Goal: Find specific page/section: Find specific page/section

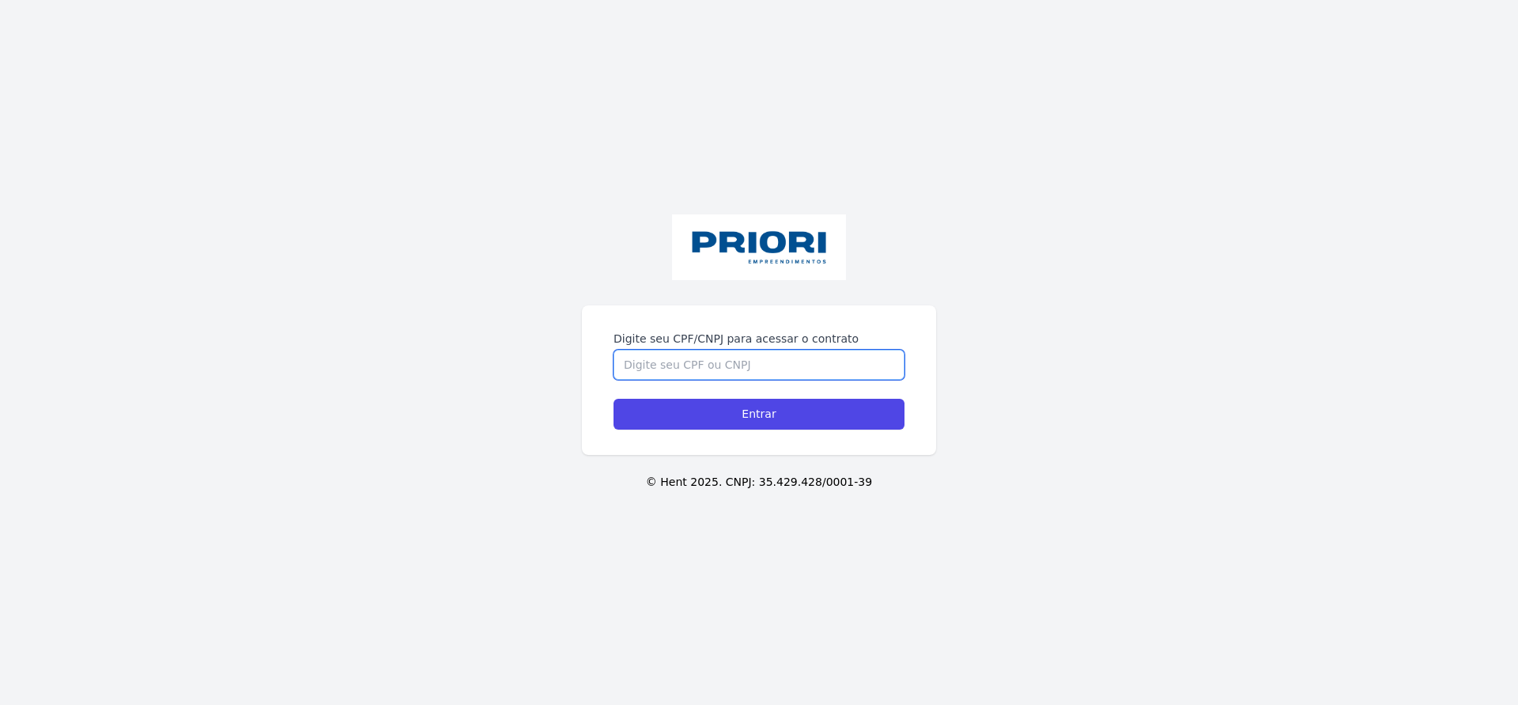
drag, startPoint x: 0, startPoint y: 0, endPoint x: 644, endPoint y: 368, distance: 742.0
click at [644, 368] on input "Digite seu CPF/CNPJ para acessar o contrato" at bounding box center [759, 364] width 291 height 30
type input "10237213419"
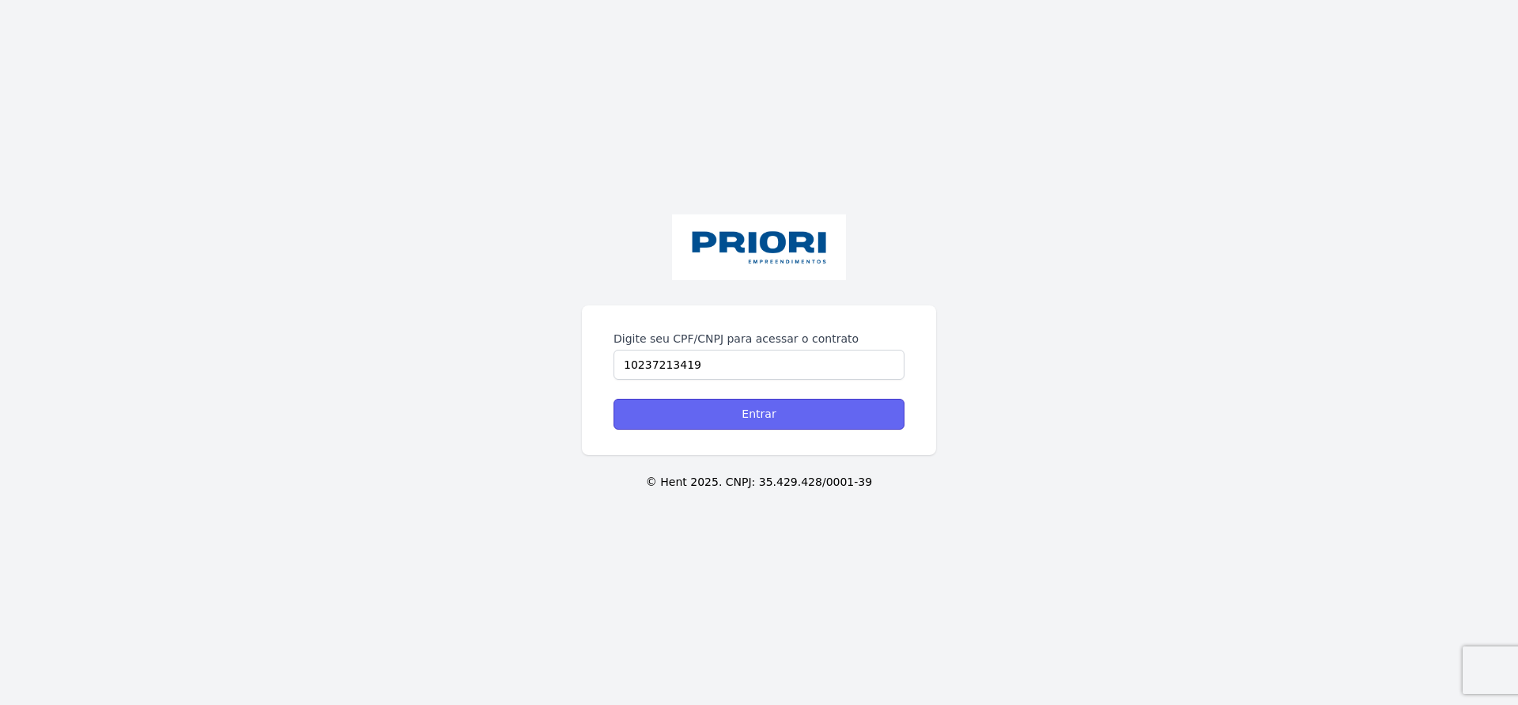
click at [820, 416] on input "Entrar" at bounding box center [759, 414] width 291 height 31
click at [786, 410] on input "Entrar" at bounding box center [759, 414] width 291 height 31
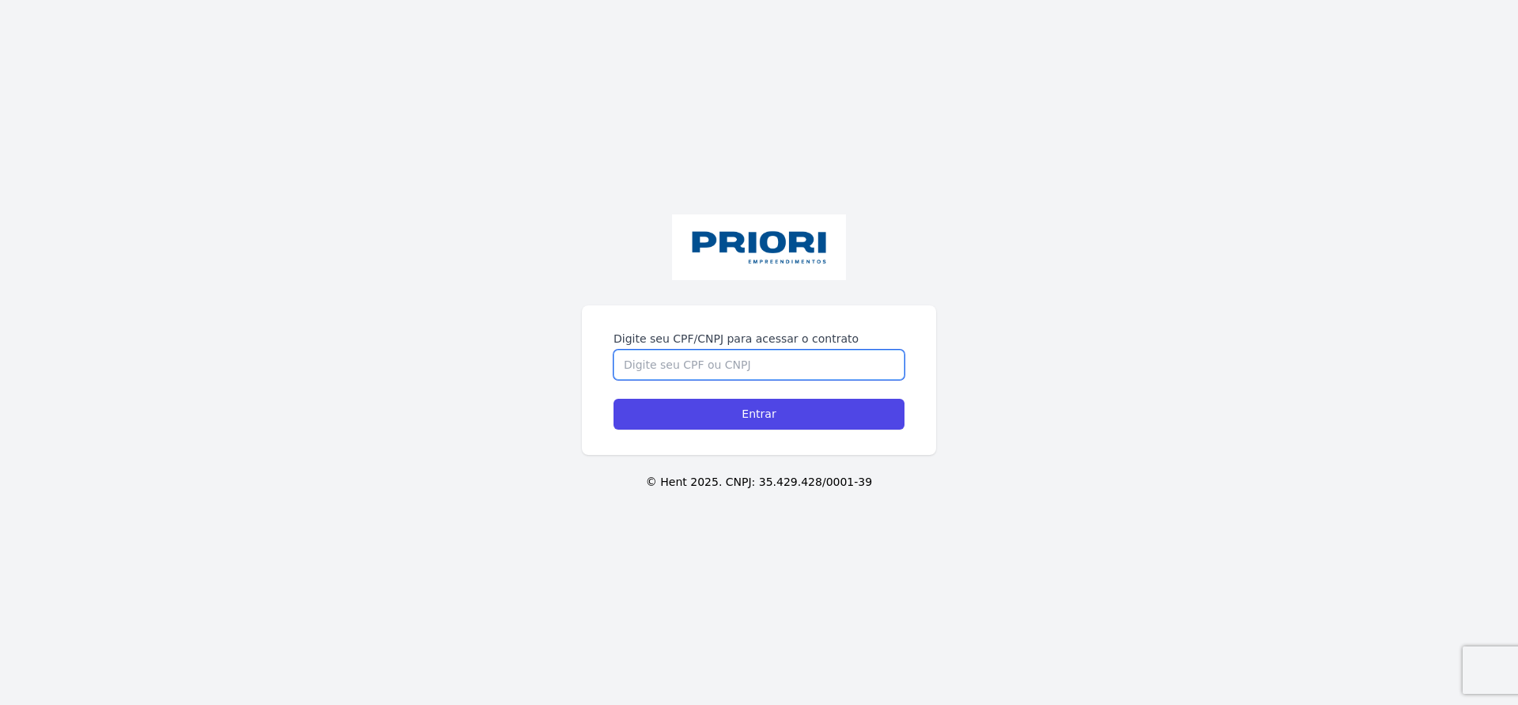
click at [663, 368] on input "Digite seu CPF/CNPJ para acessar o contrato" at bounding box center [759, 364] width 291 height 30
type input "10237213419"
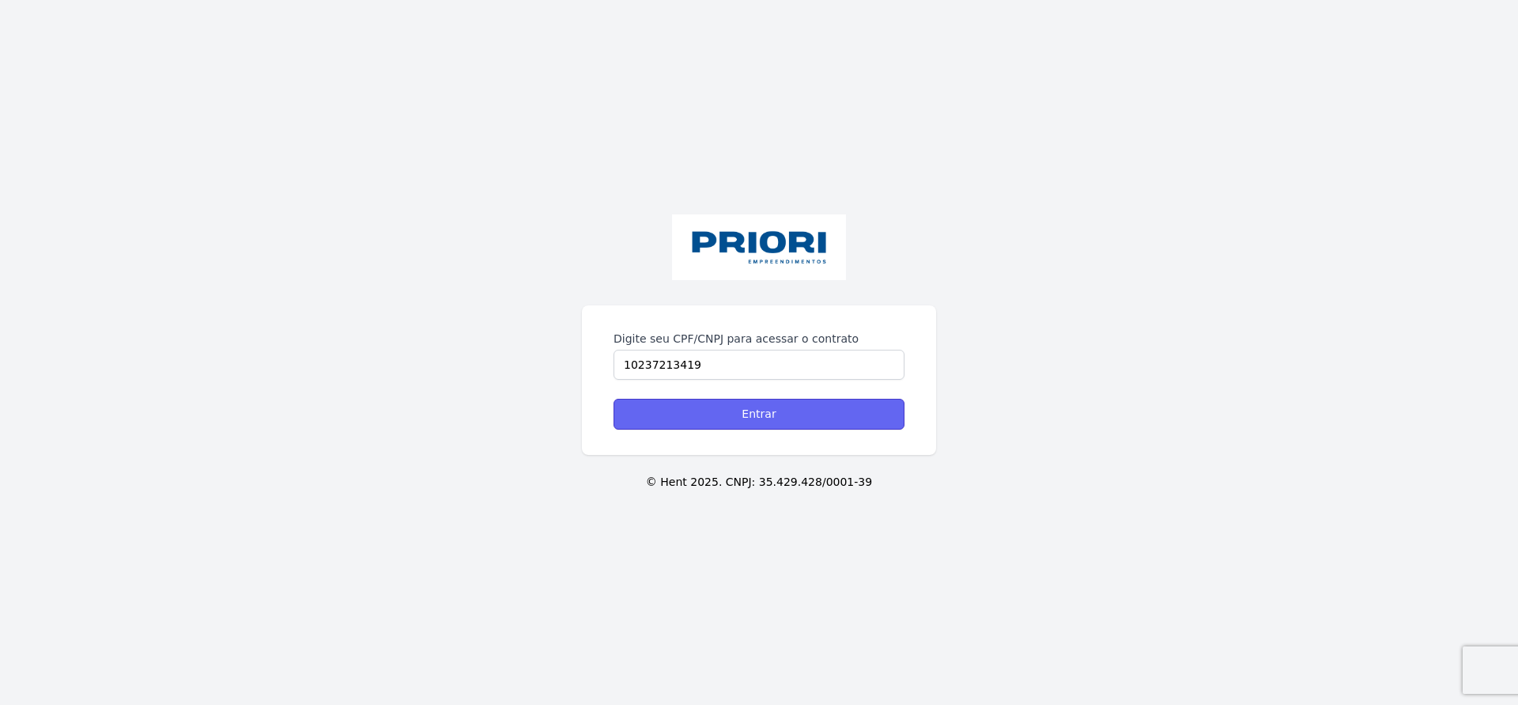
click at [686, 429] on input "Entrar" at bounding box center [759, 414] width 291 height 31
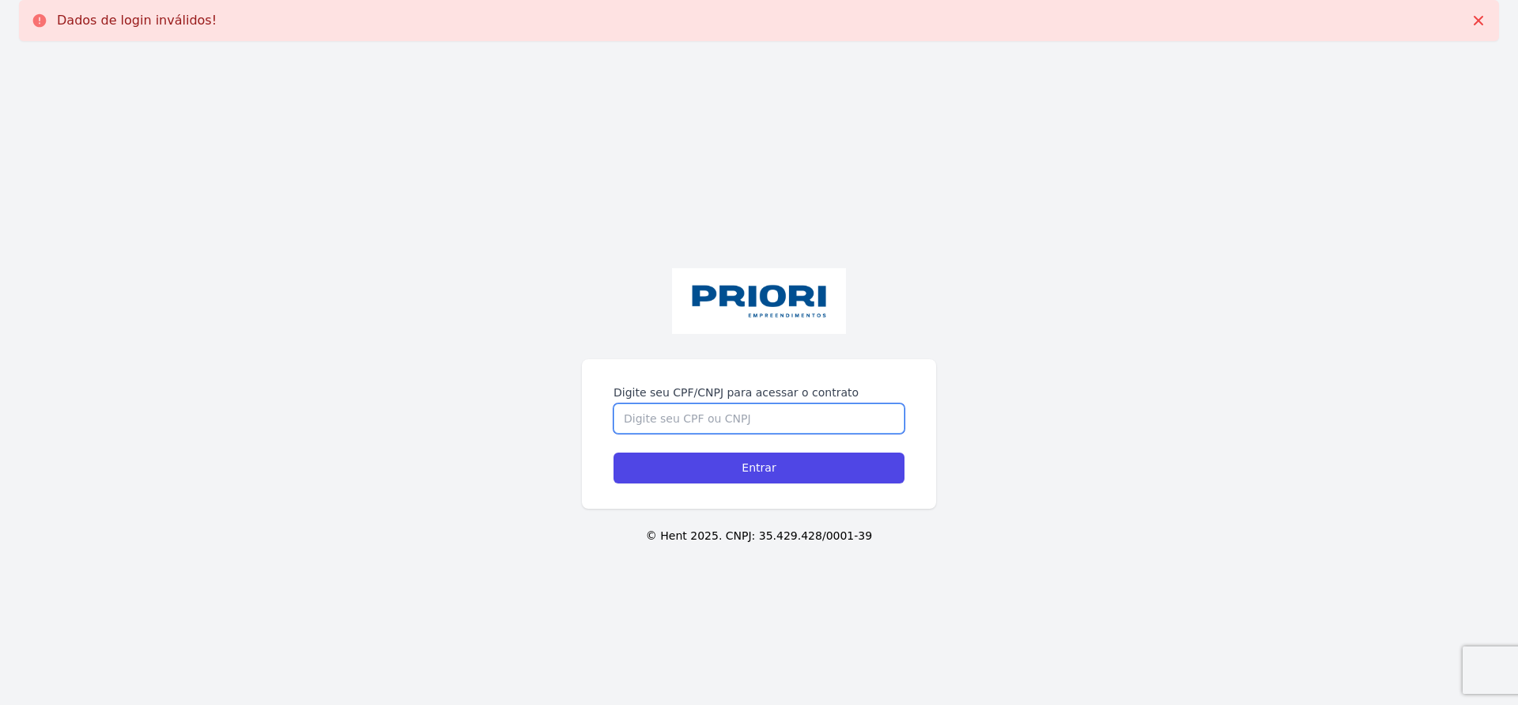
click at [765, 425] on input "Digite seu CPF/CNPJ para acessar o contrato" at bounding box center [759, 418] width 291 height 30
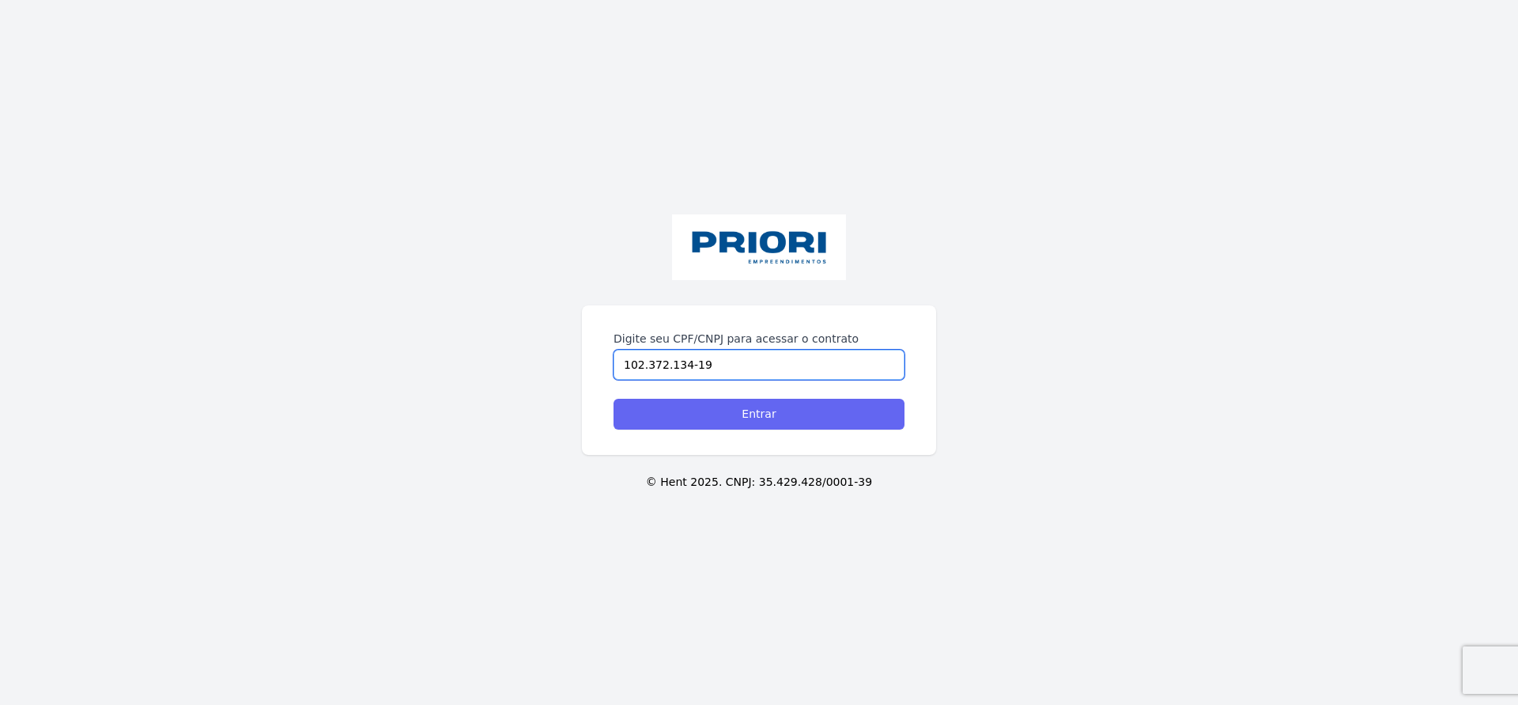
type input "102.372.134-19"
click at [836, 414] on input "Entrar" at bounding box center [759, 414] width 291 height 31
